Goal: Information Seeking & Learning: Learn about a topic

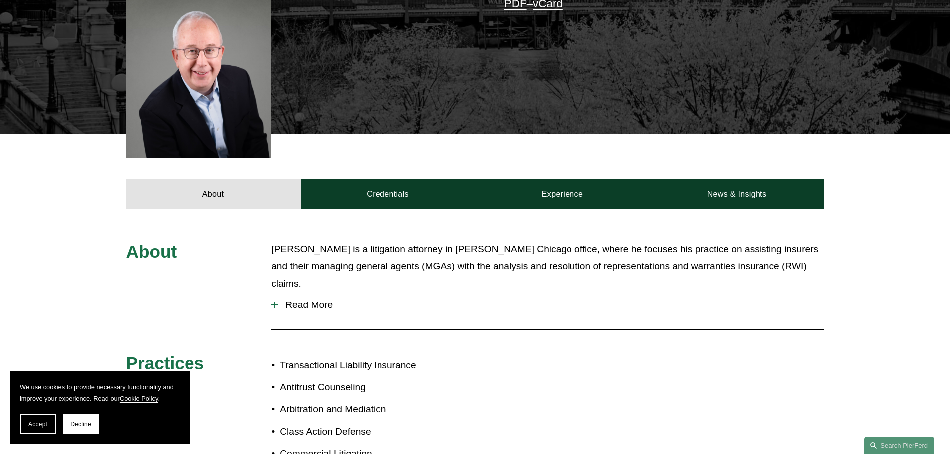
scroll to position [411, 0]
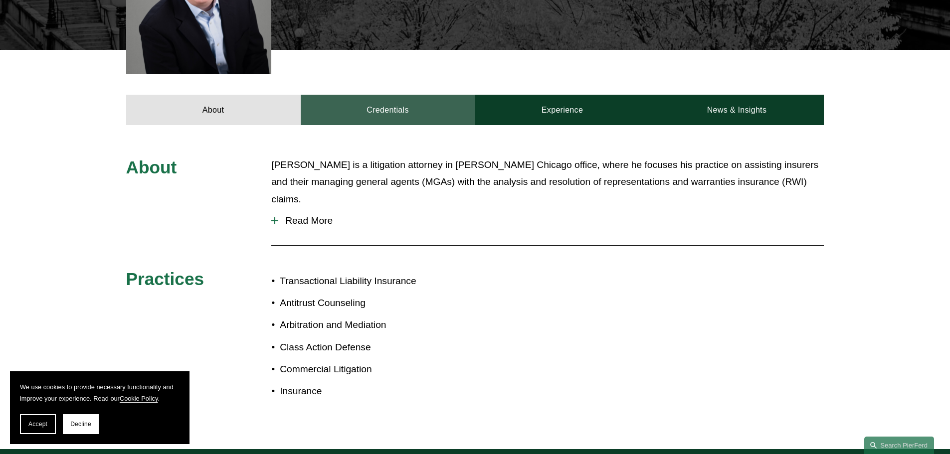
click at [395, 95] on link "Credentials" at bounding box center [388, 110] width 175 height 30
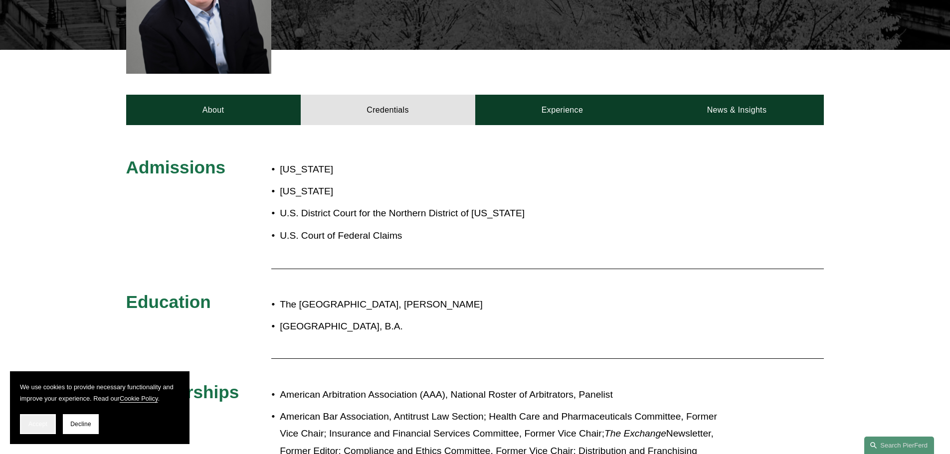
click at [31, 423] on span "Accept" at bounding box center [37, 424] width 19 height 7
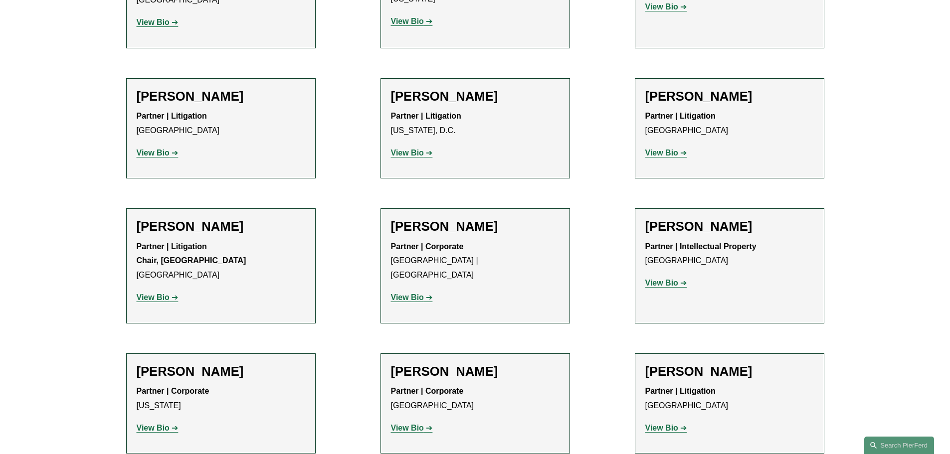
scroll to position [10385, 0]
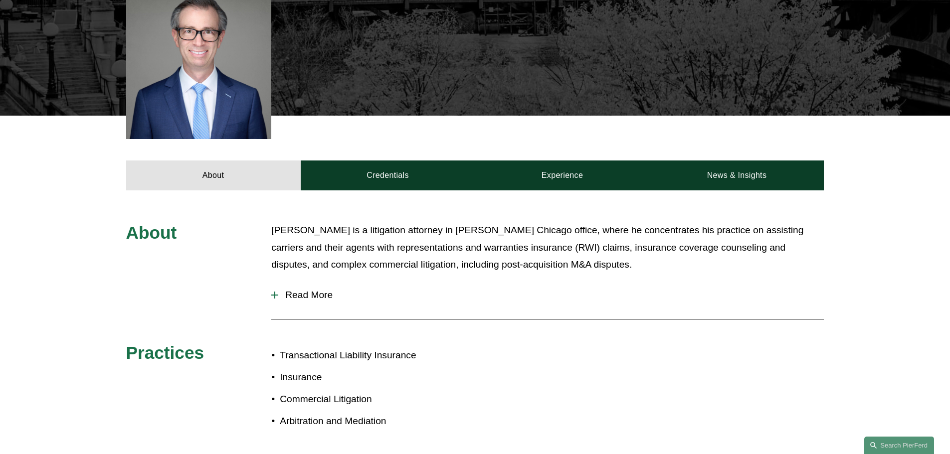
scroll to position [349, 0]
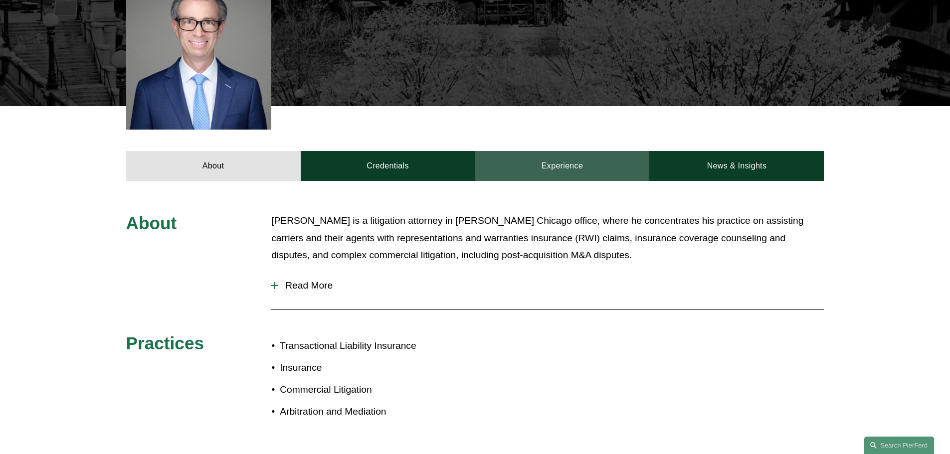
click at [571, 157] on link "Experience" at bounding box center [562, 166] width 175 height 30
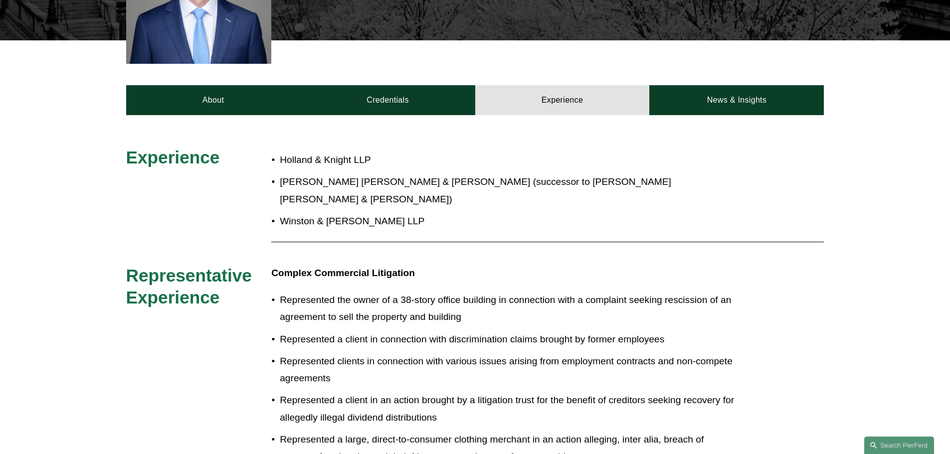
scroll to position [423, 0]
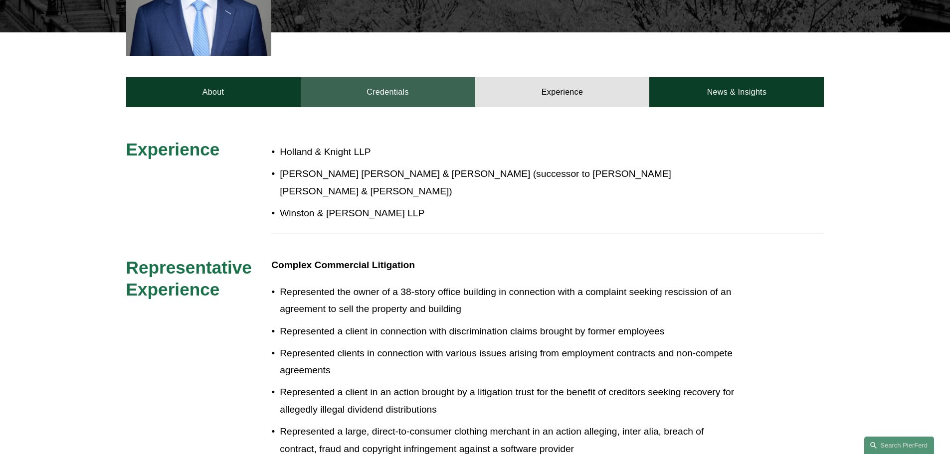
click at [406, 81] on link "Credentials" at bounding box center [388, 92] width 175 height 30
